Goal: Transaction & Acquisition: Obtain resource

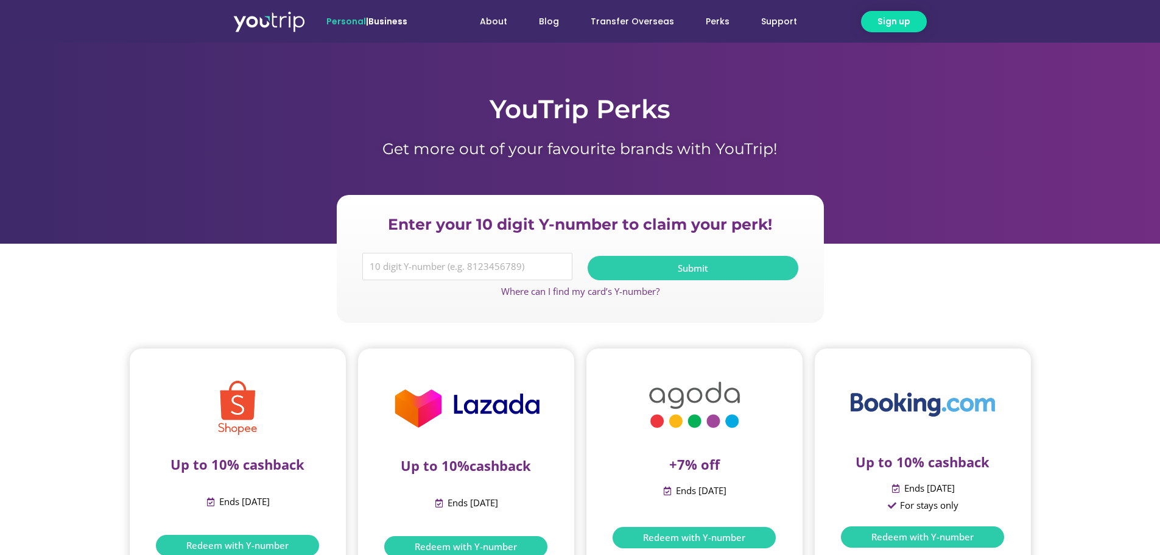
click at [674, 143] on h1 "Get more out of your favourite brands with YouTrip!" at bounding box center [580, 148] width 694 height 18
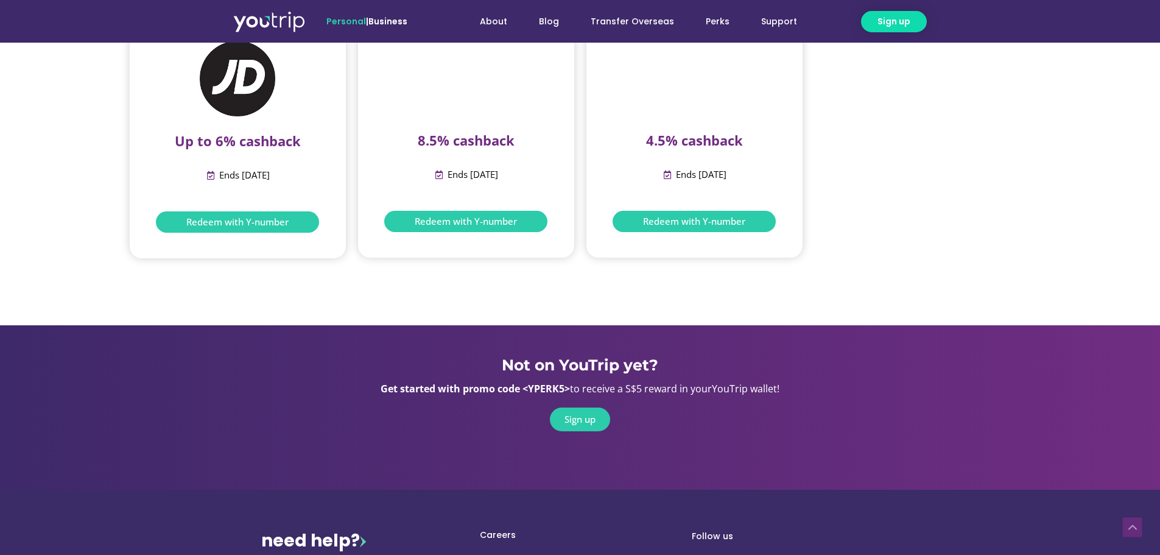
scroll to position [1949, 0]
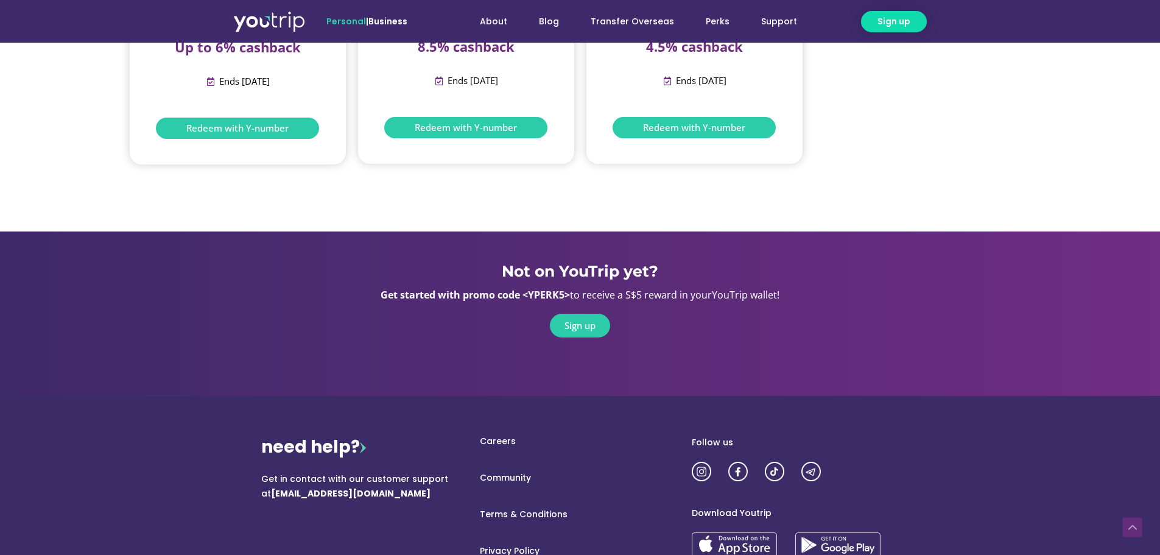
click at [243, 315] on div "Not on YouTrip yet? Get started with promo code <YPERK5> to receive a S$5 rewar…" at bounding box center [580, 284] width 694 height 107
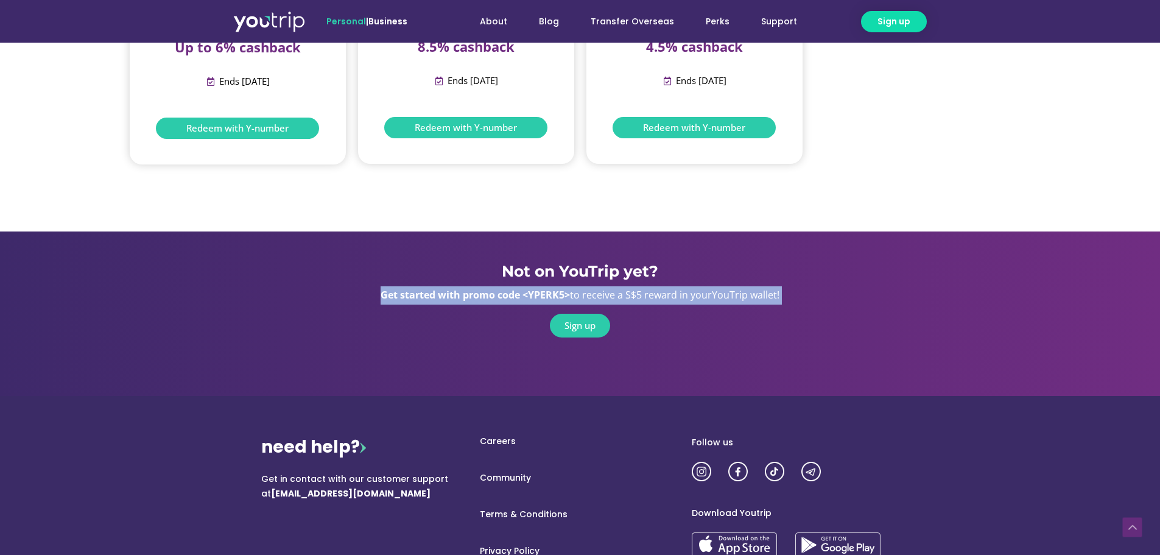
click at [247, 316] on div "Sign up" at bounding box center [580, 326] width 694 height 24
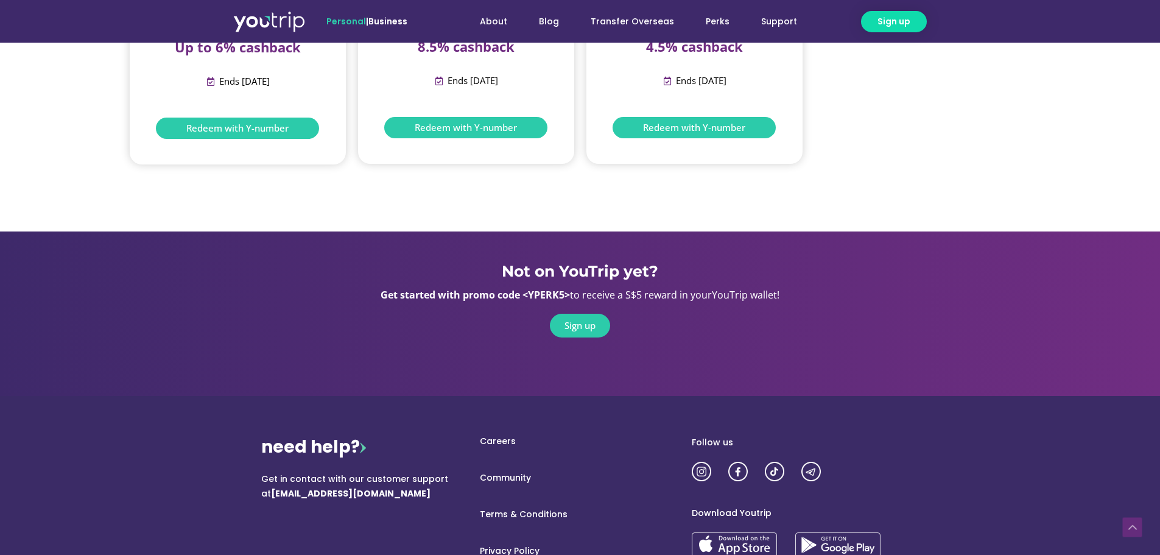
click at [258, 235] on div "Not on YouTrip yet? Get started with promo code <YPERK5> to receive a S$5 rewar…" at bounding box center [580, 284] width 694 height 107
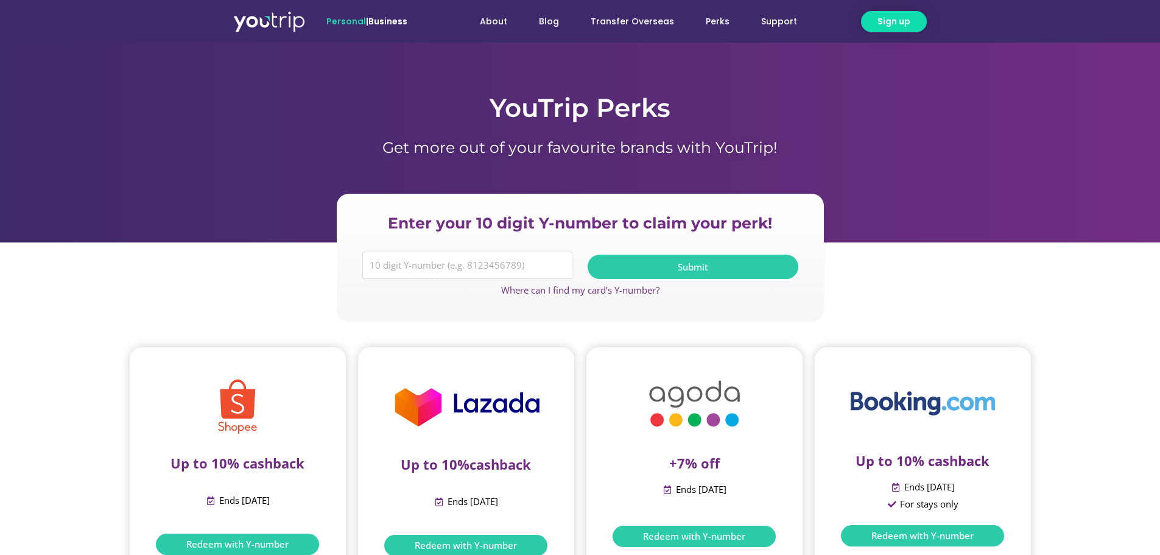
scroll to position [0, 0]
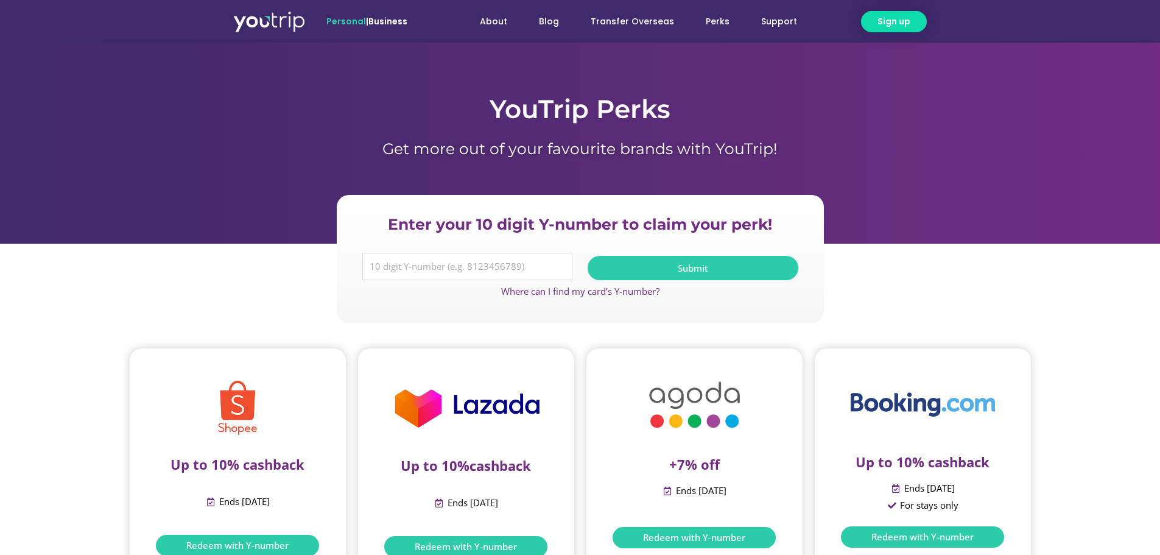
click at [253, 185] on div "YouTrip Perks Get more out of your favourite brands with YouTrip!" at bounding box center [580, 143] width 694 height 164
click at [479, 90] on div "YouTrip Perks Get more out of your favourite brands with YouTrip!" at bounding box center [580, 115] width 694 height 109
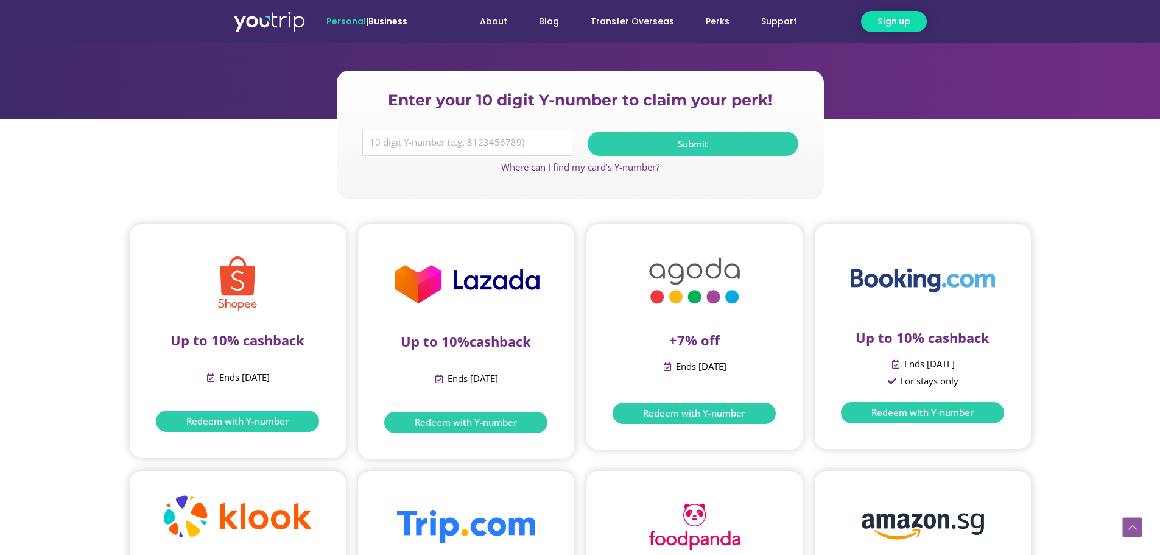
scroll to position [244, 0]
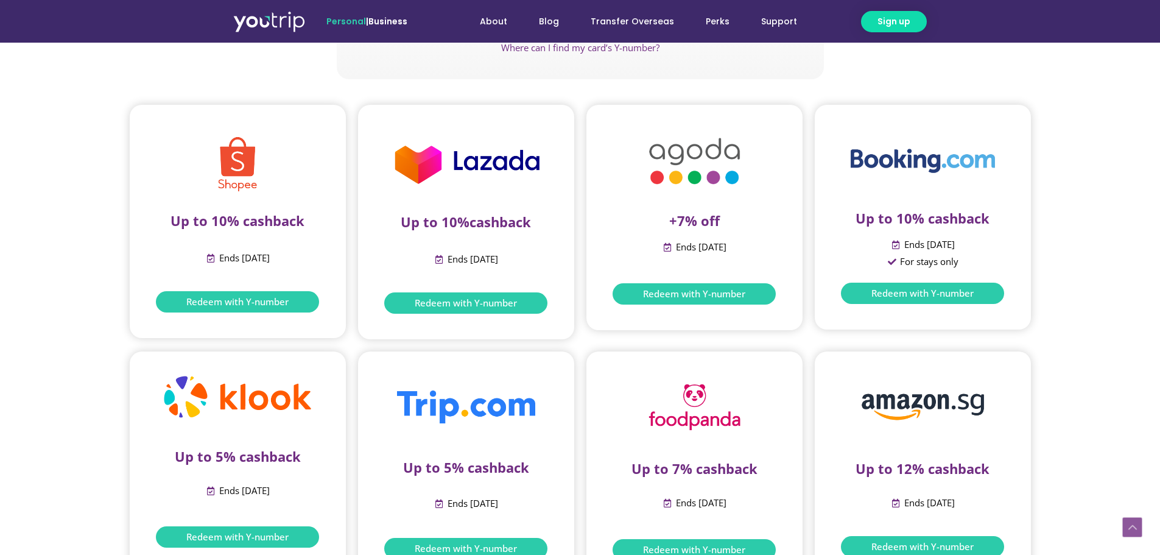
click at [33, 218] on section "Up to 10% cashback Ends [DATE] Redeem with Y-number Up to 10% cashback Ends [DA…" at bounding box center [580, 222] width 1160 height 247
click at [239, 265] on span "Ends [DATE]" at bounding box center [243, 258] width 54 height 17
click at [237, 265] on span "Ends [DATE]" at bounding box center [243, 258] width 54 height 17
click at [132, 261] on section "Up to 10% cashback Ends [DATE] Redeem with Y-number" at bounding box center [238, 221] width 216 height 233
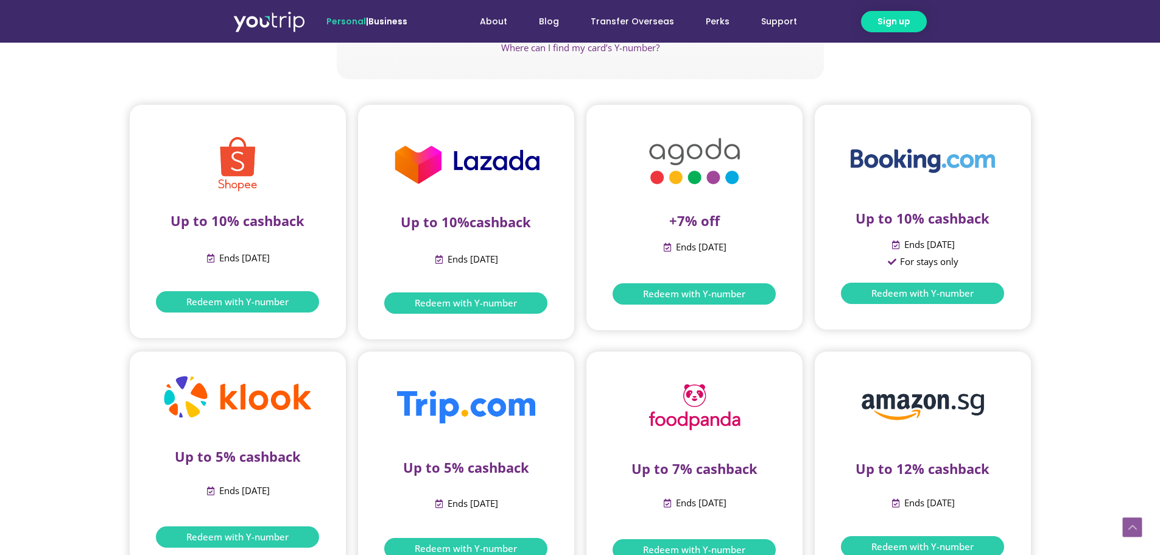
click at [727, 249] on span "Ends [DATE]" at bounding box center [700, 247] width 54 height 17
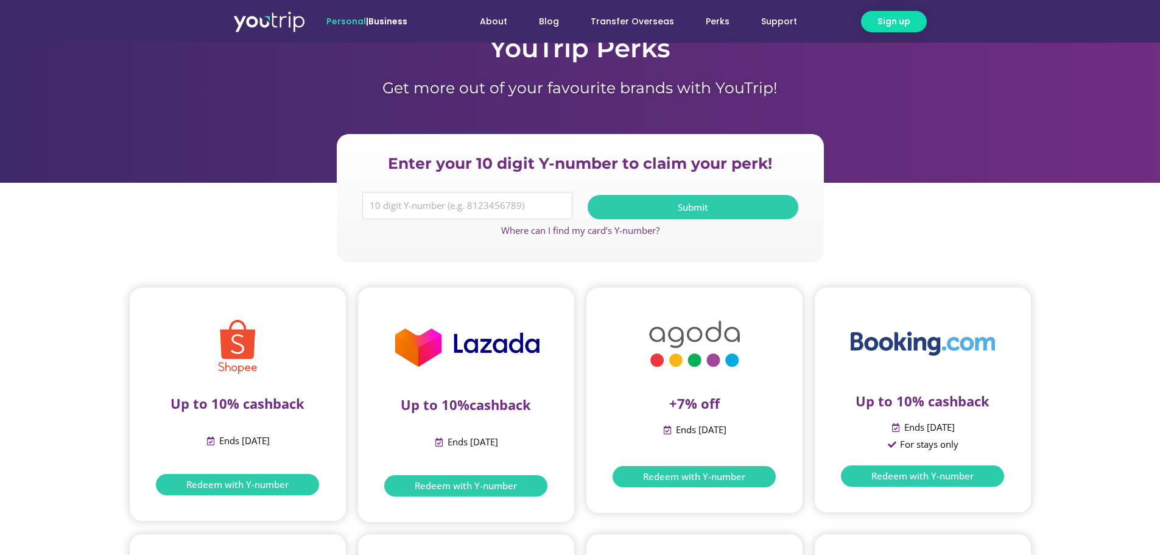
scroll to position [0, 0]
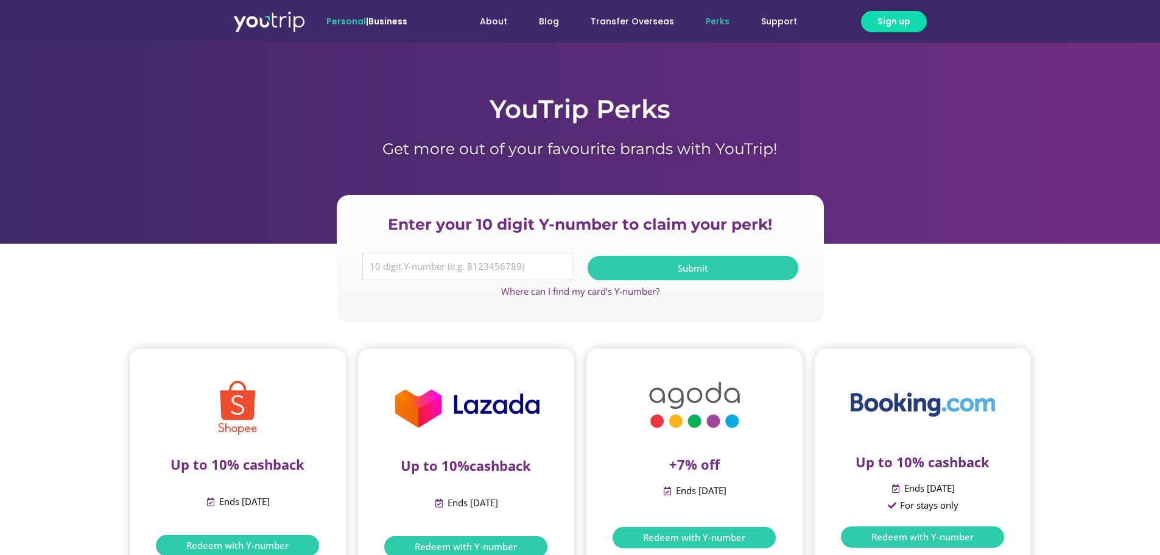
click at [722, 23] on link "Perks" at bounding box center [717, 21] width 55 height 23
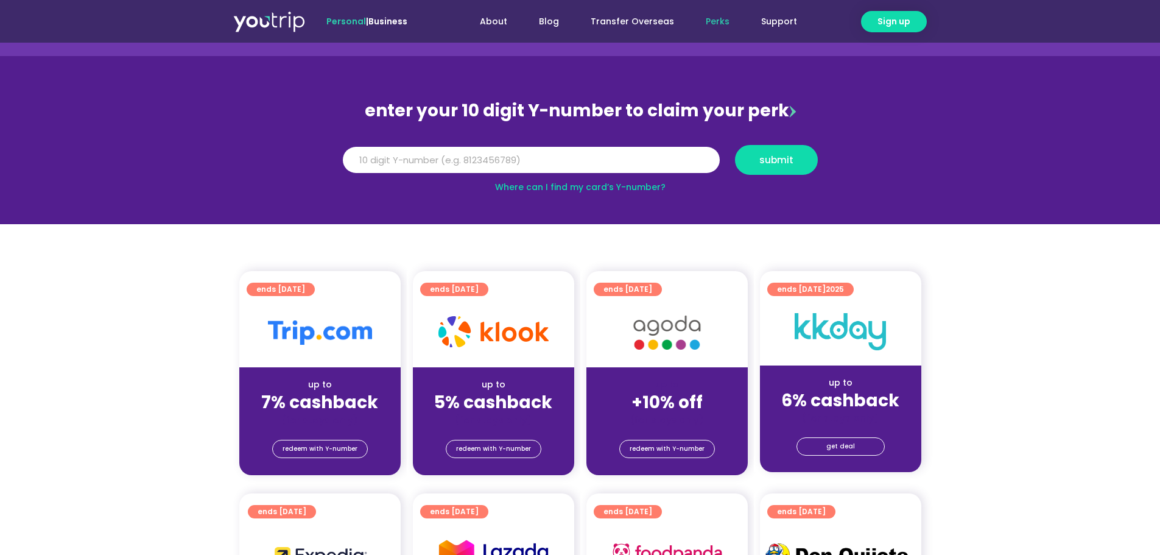
scroll to position [61, 0]
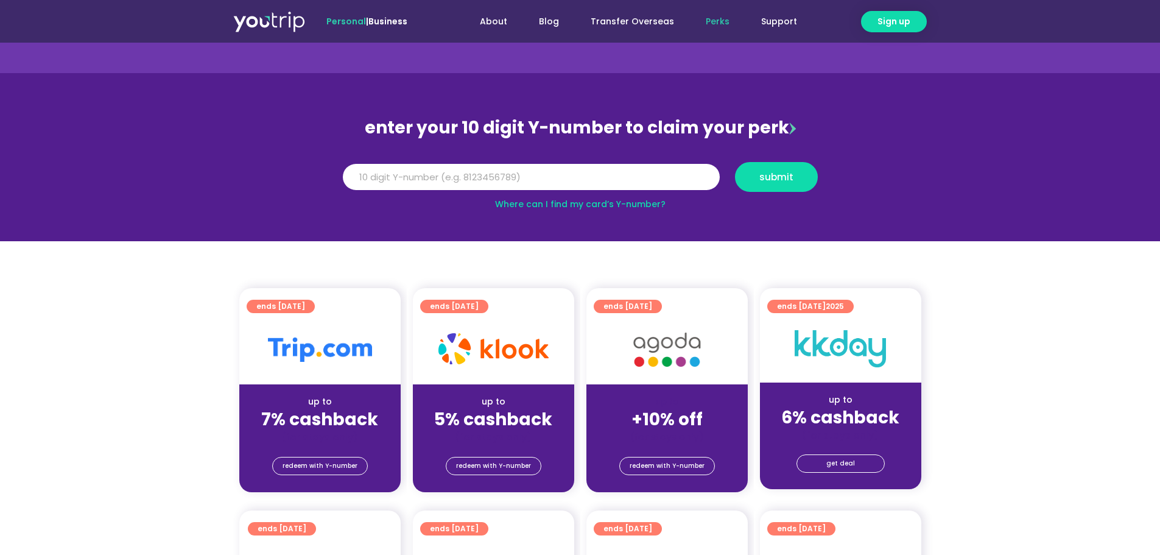
click at [338, 118] on div "enter your 10 digit Y-number to claim your perk" at bounding box center [580, 128] width 487 height 32
click at [387, 24] on link "Business" at bounding box center [387, 21] width 39 height 12
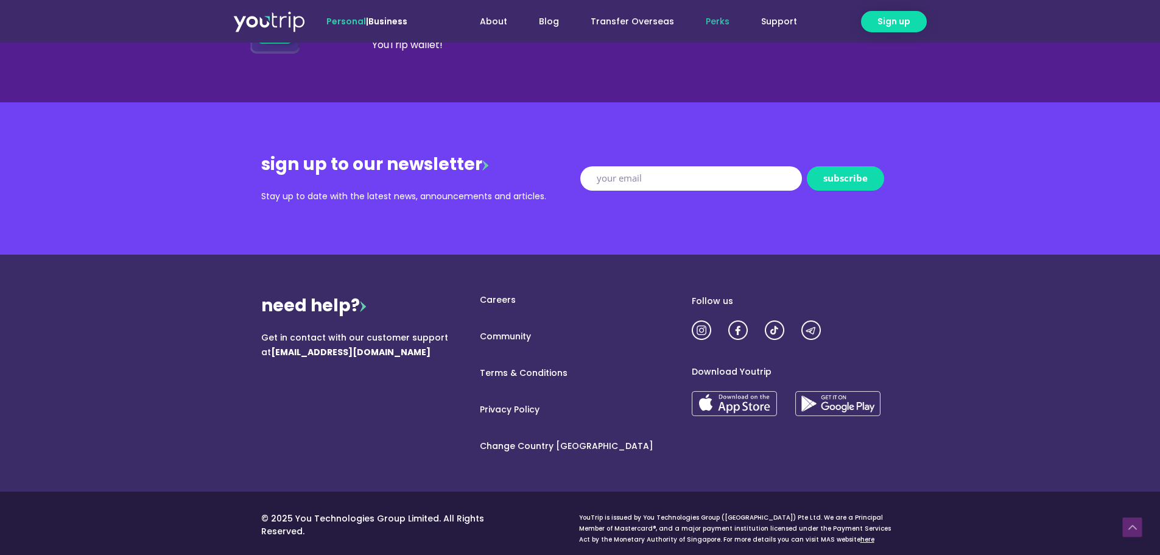
scroll to position [1479, 0]
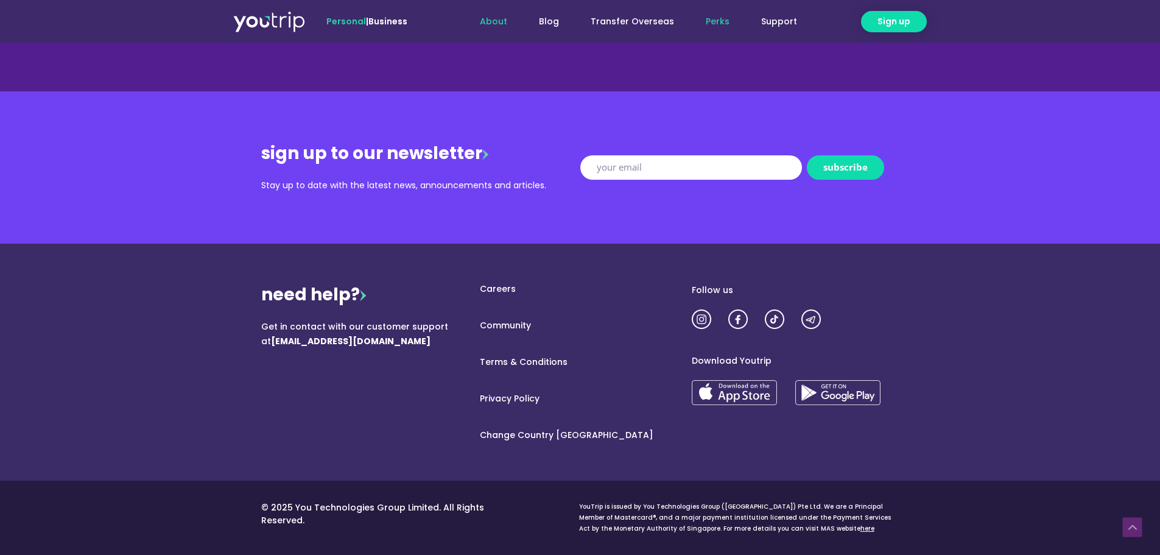
click at [496, 21] on link "About" at bounding box center [493, 21] width 59 height 23
